Goal: Find specific page/section: Locate a particular part of the current website

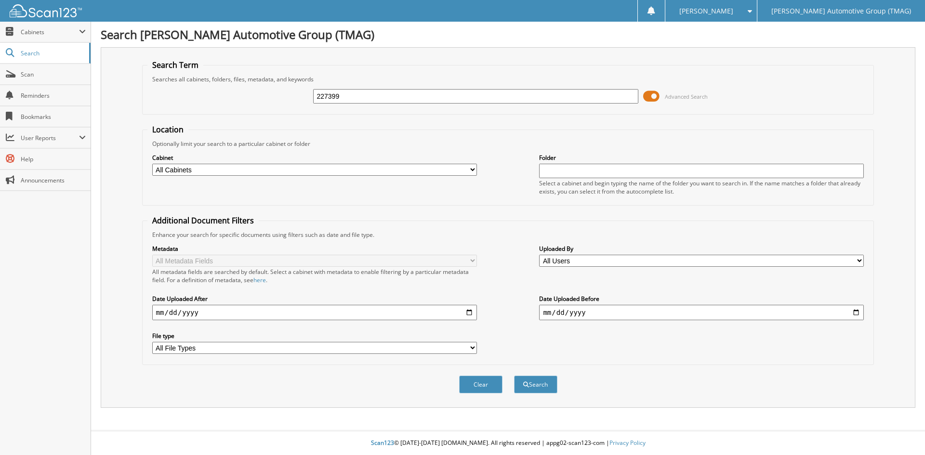
type input "227399"
click at [514, 376] on button "Search" at bounding box center [535, 385] width 43 height 18
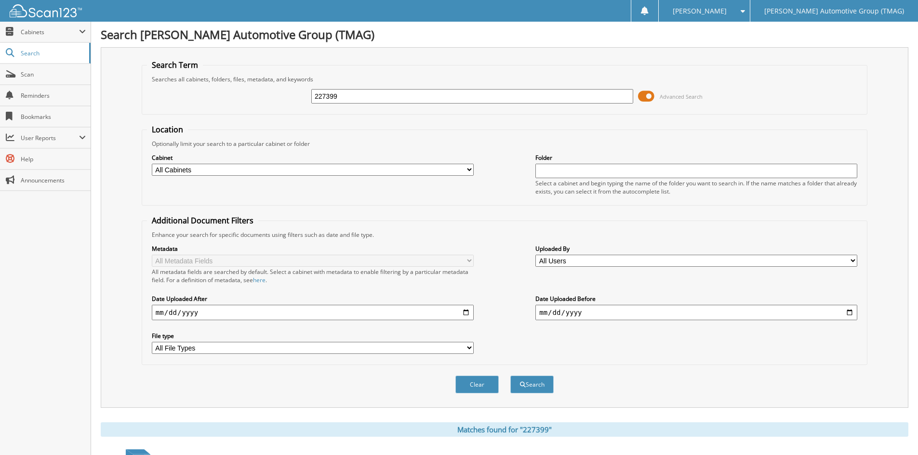
click at [348, 101] on input "227399" at bounding box center [472, 96] width 322 height 14
click at [366, 95] on input "227399" at bounding box center [472, 96] width 322 height 14
type input "227161"
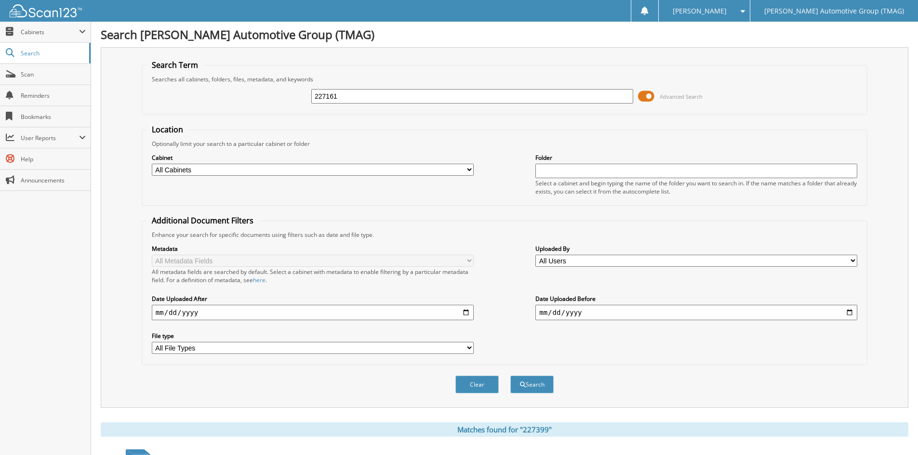
click at [510, 376] on button "Search" at bounding box center [531, 385] width 43 height 18
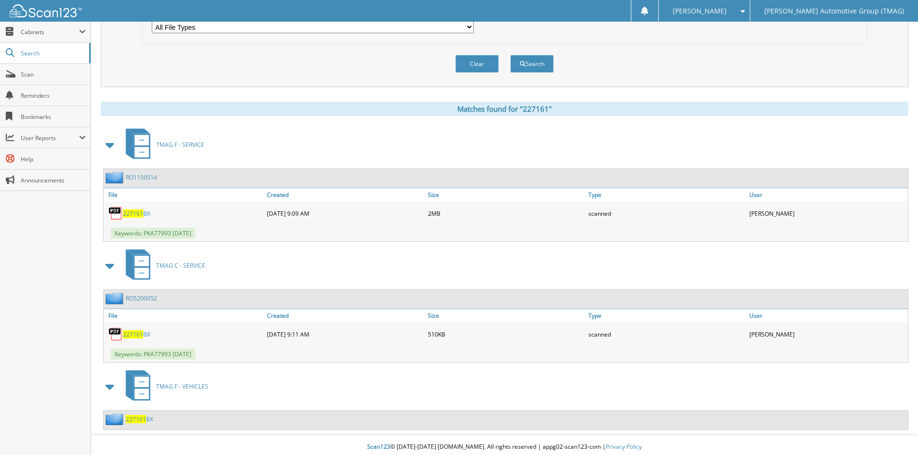
scroll to position [325, 0]
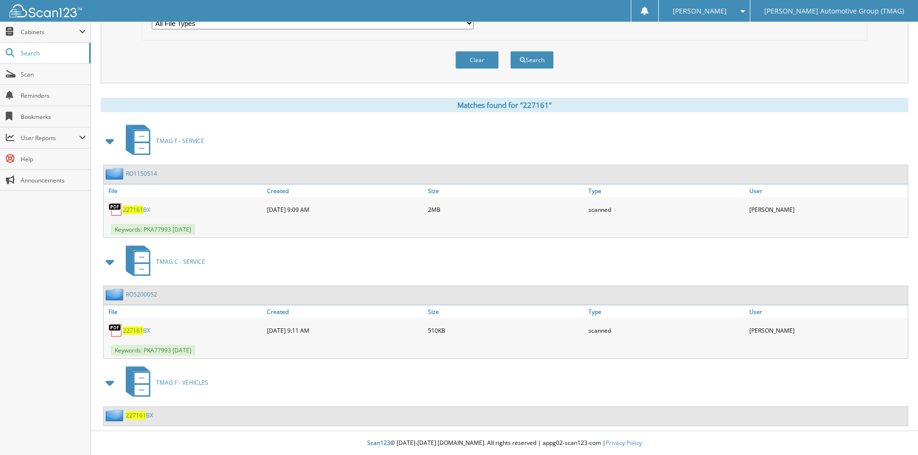
click at [135, 418] on span "227161" at bounding box center [136, 416] width 20 height 8
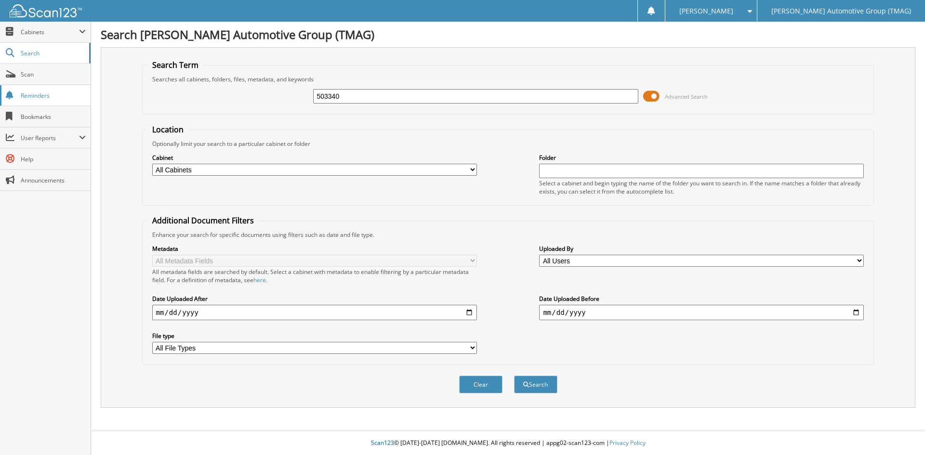
type input "503340"
click at [514, 376] on button "Search" at bounding box center [535, 385] width 43 height 18
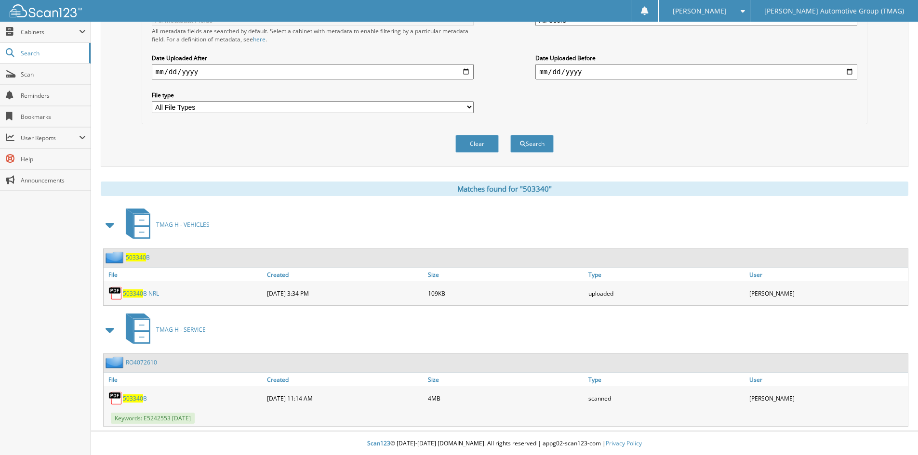
scroll to position [242, 0]
click at [137, 257] on span "503340" at bounding box center [136, 257] width 20 height 8
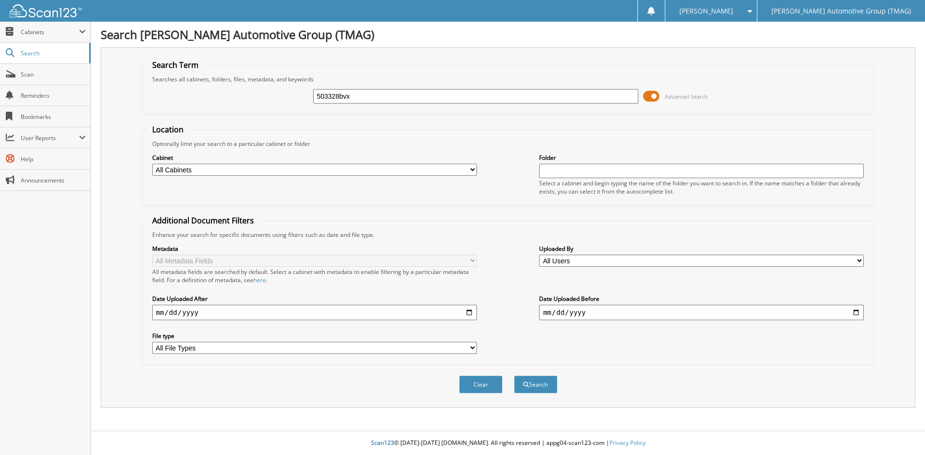
type input "503328bvx"
click at [514, 376] on button "Search" at bounding box center [535, 385] width 43 height 18
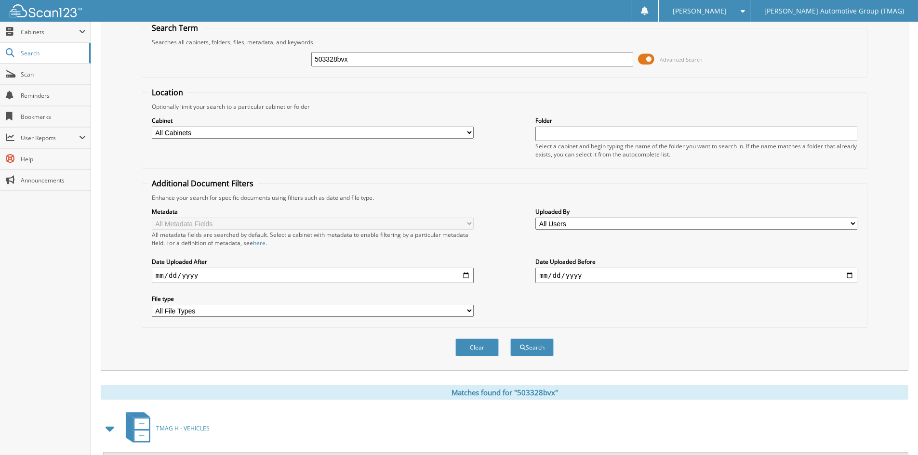
scroll to position [121, 0]
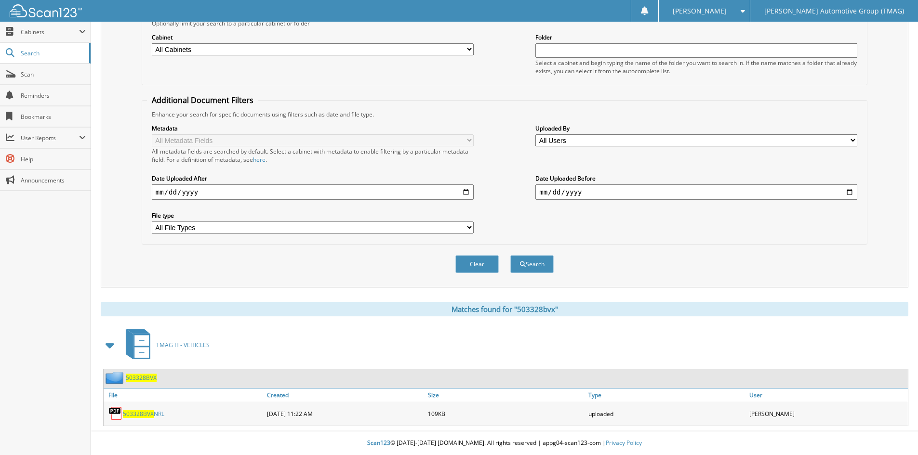
click at [138, 383] on div "503328BVX" at bounding box center [130, 378] width 53 height 12
click at [138, 376] on span "503328BVX" at bounding box center [141, 378] width 31 height 8
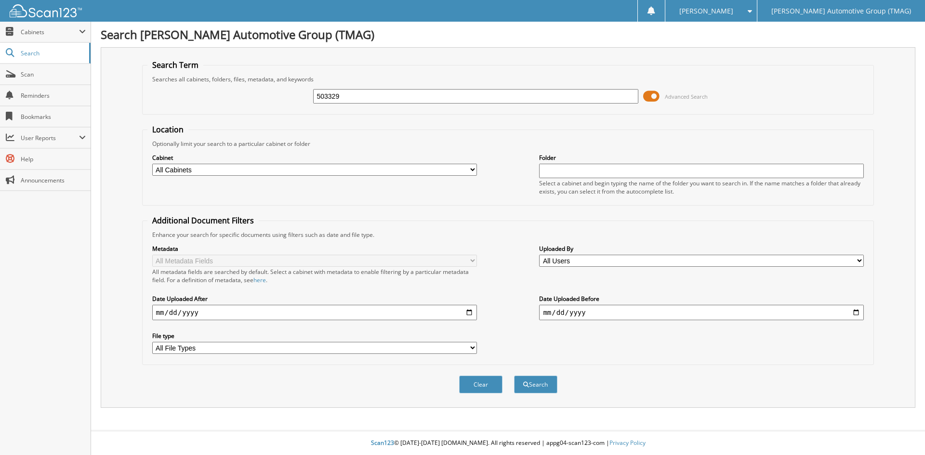
type input "503329"
click at [514, 376] on button "Search" at bounding box center [535, 385] width 43 height 18
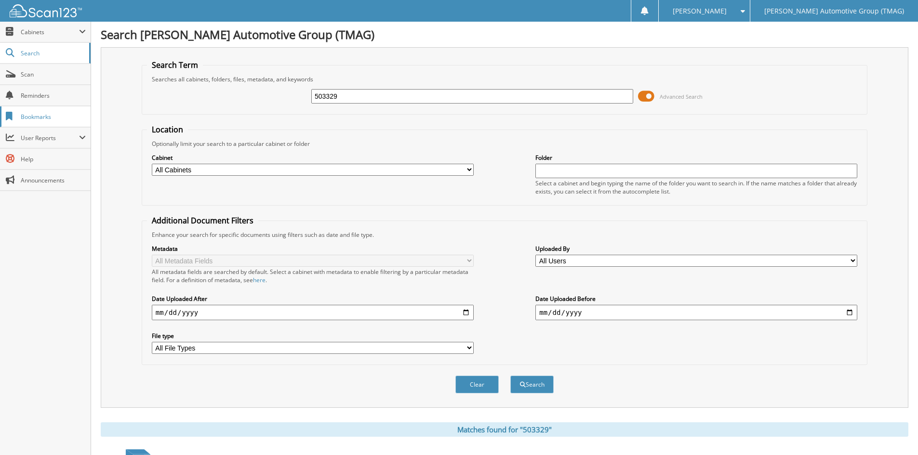
scroll to position [121, 0]
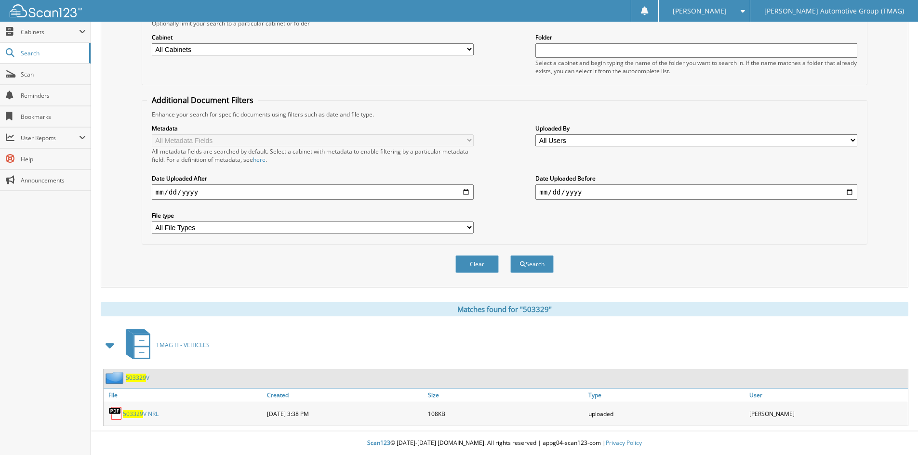
click at [133, 372] on div "503329 V" at bounding box center [127, 378] width 46 height 12
click at [134, 380] on span "503329" at bounding box center [136, 378] width 20 height 8
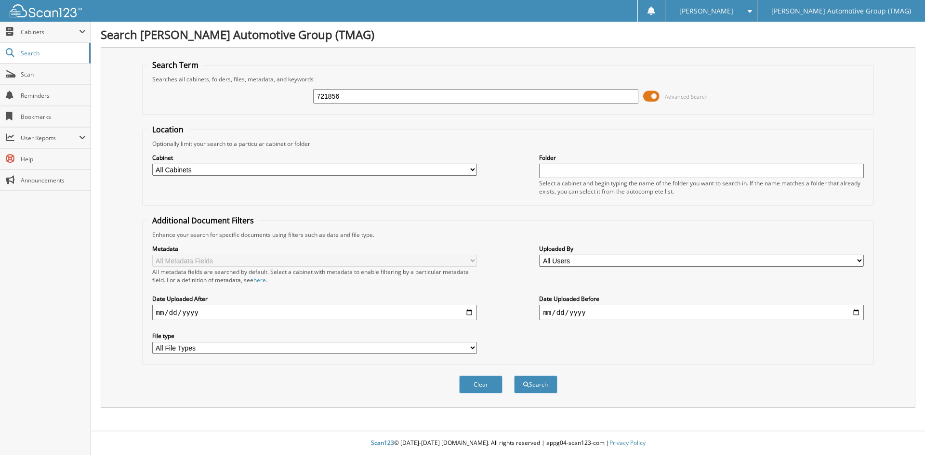
type input "721856"
click at [514, 376] on button "Search" at bounding box center [535, 385] width 43 height 18
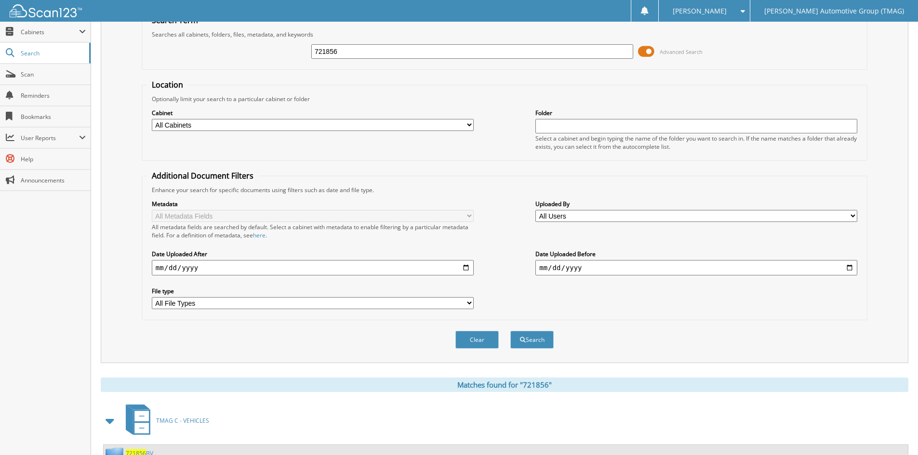
scroll to position [83, 0]
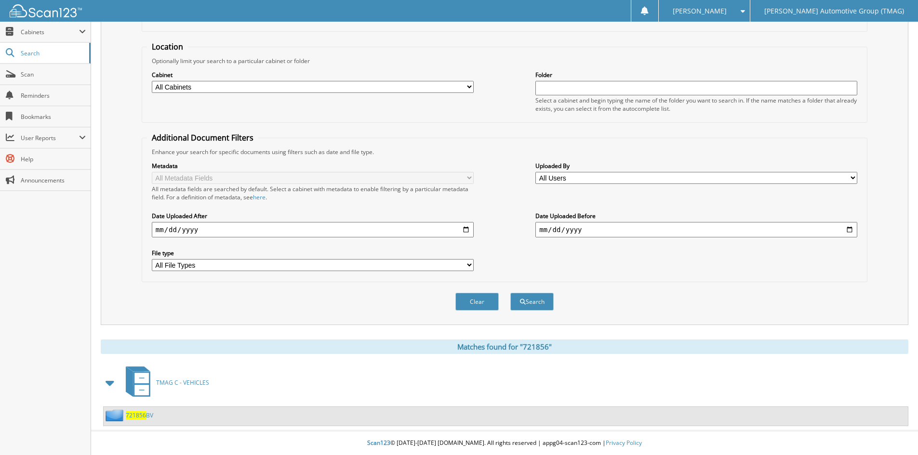
click at [138, 418] on span "721856" at bounding box center [136, 416] width 20 height 8
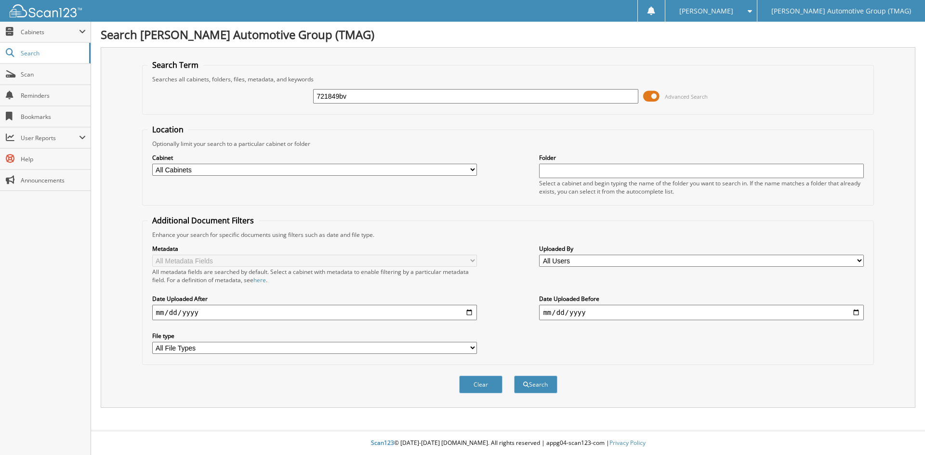
type input "721849bv"
click at [514, 376] on button "Search" at bounding box center [535, 385] width 43 height 18
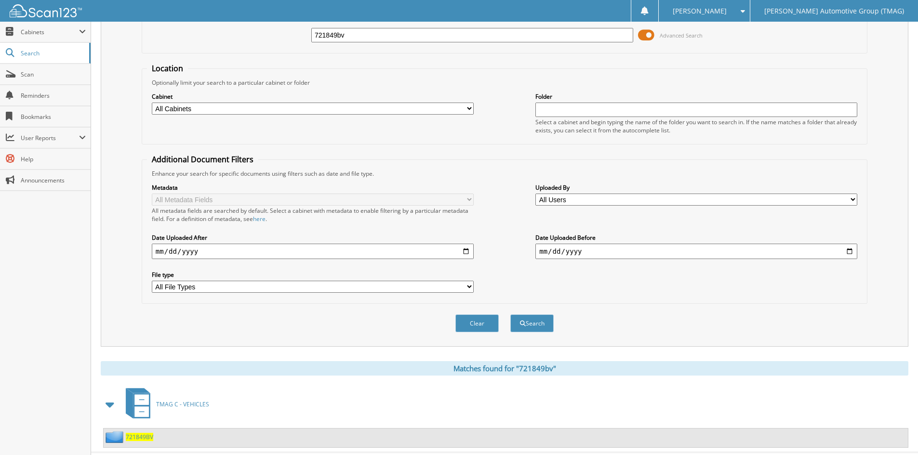
scroll to position [83, 0]
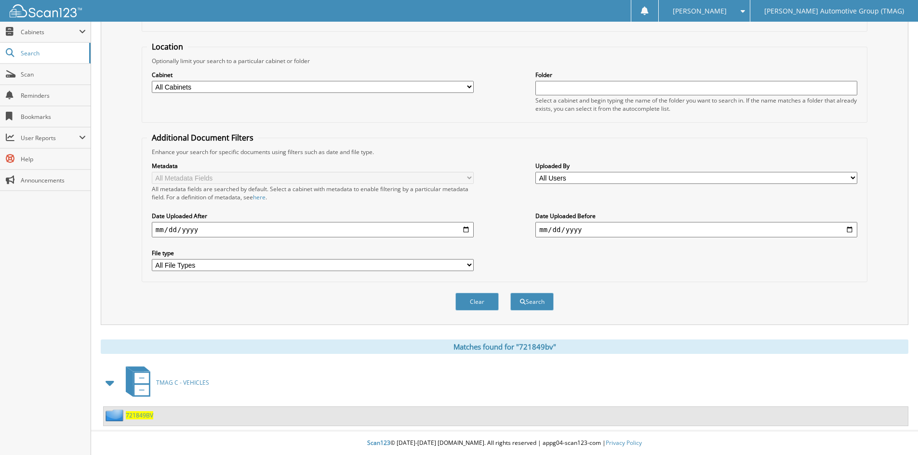
click at [145, 417] on span "721849BV" at bounding box center [139, 416] width 27 height 8
